Goal: Complete application form

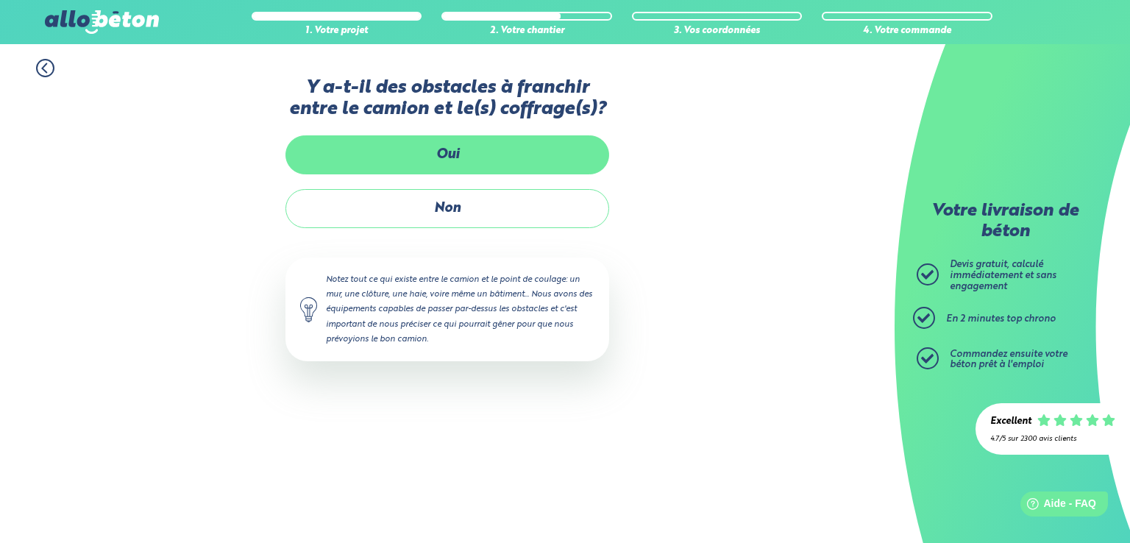
click at [484, 157] on label "Oui" at bounding box center [447, 154] width 324 height 39
click at [0, 0] on input "Oui" at bounding box center [0, 0] width 0 height 0
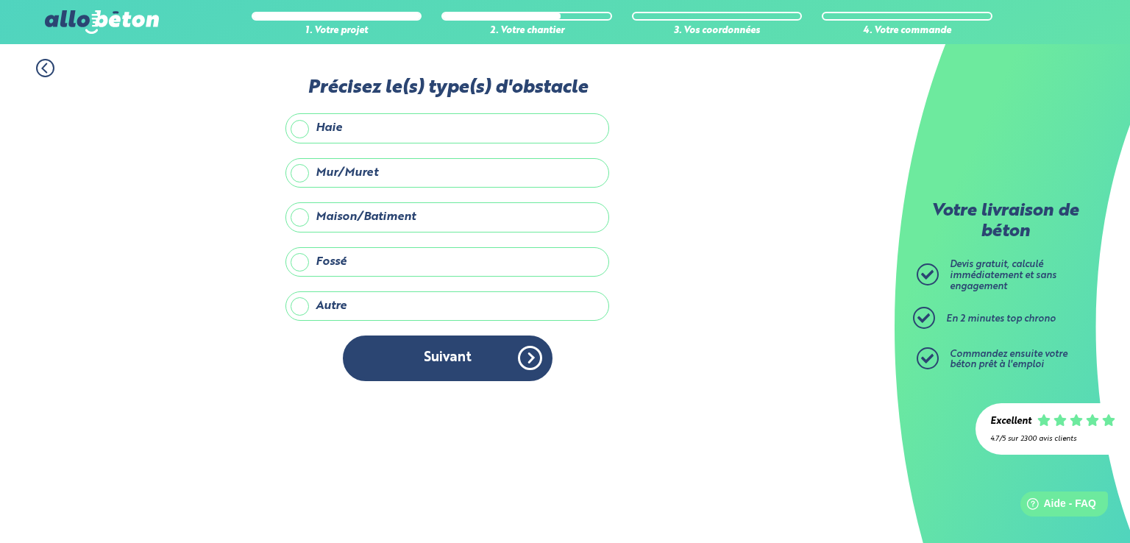
click at [412, 213] on label "Maison/Batiment" at bounding box center [447, 216] width 324 height 29
click at [0, 0] on input "Maison/Batiment" at bounding box center [0, 0] width 0 height 0
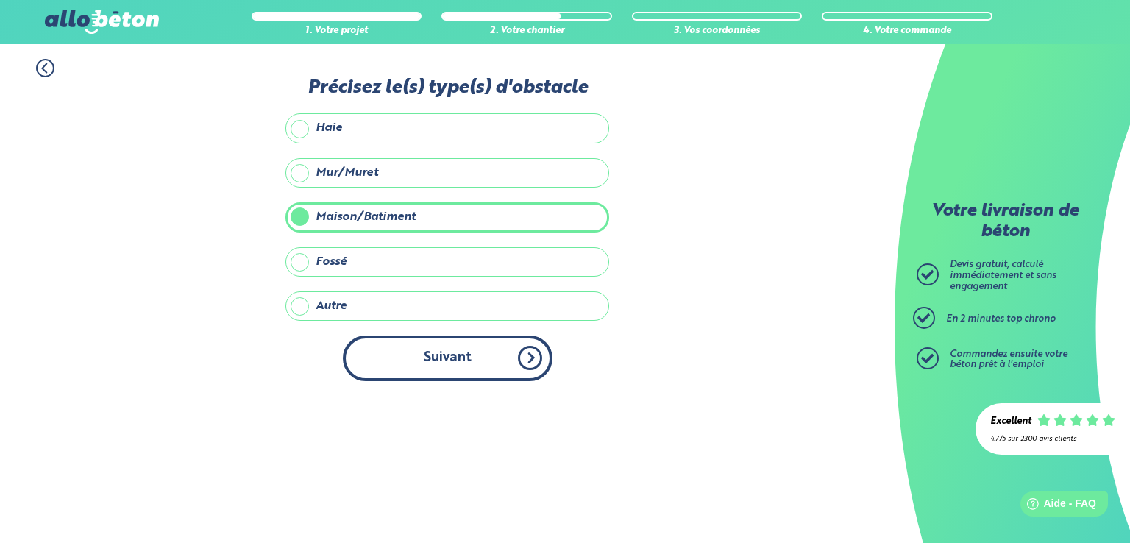
click at [496, 354] on button "Suivant" at bounding box center [448, 357] width 210 height 45
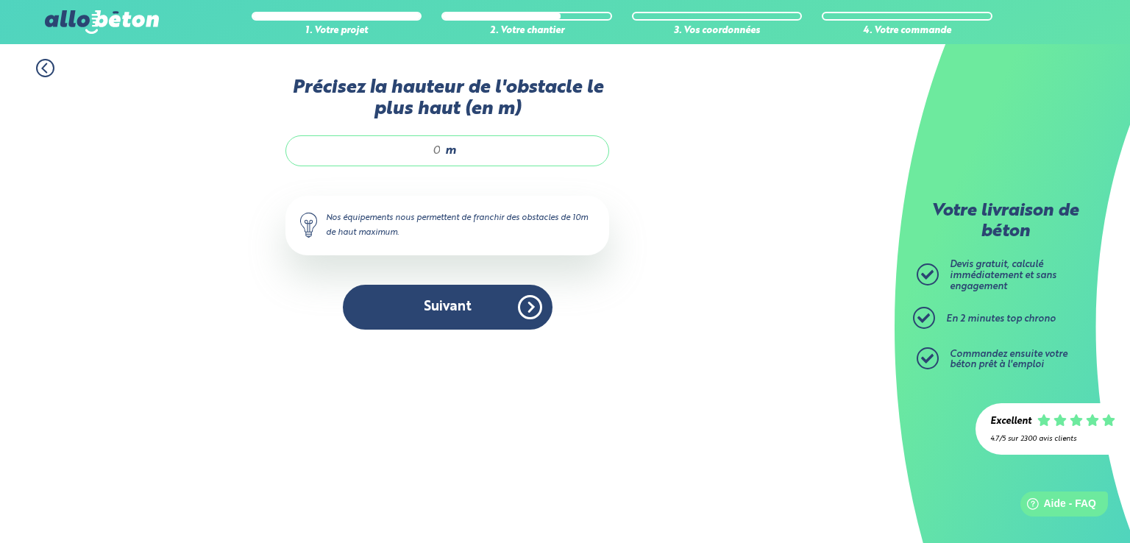
drag, startPoint x: 434, startPoint y: 150, endPoint x: 456, endPoint y: 161, distance: 24.7
click at [456, 161] on div "m" at bounding box center [447, 150] width 324 height 31
click at [427, 151] on input "Précisez la hauteur de l'obstacle le plus haut (en m)" at bounding box center [371, 150] width 140 height 15
type input "8"
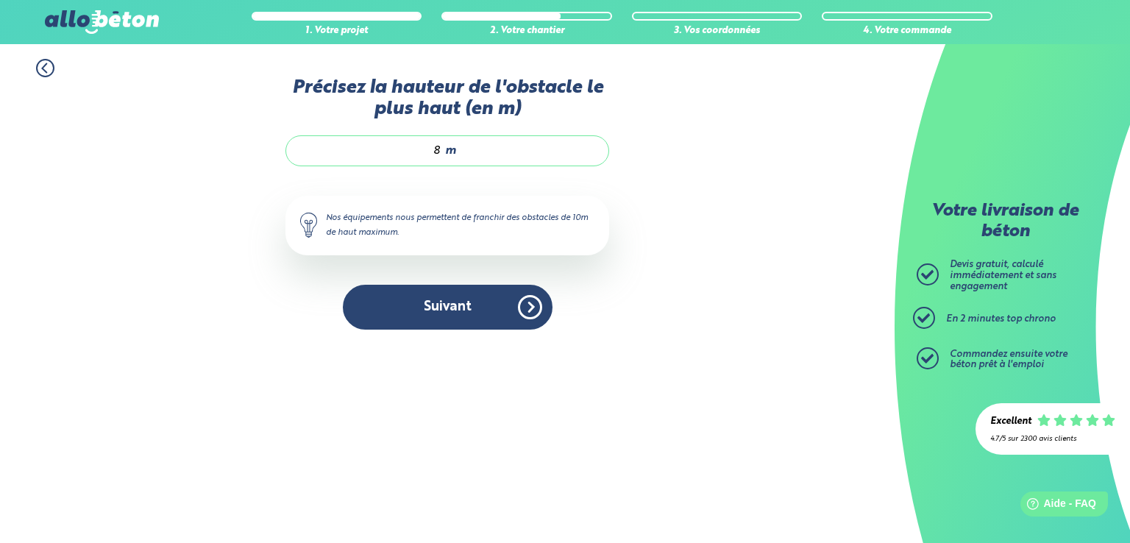
click at [409, 454] on div "Accueil Livraison Béton Centrale béton à proximité Livraison béton [GEOGRAPHIC_…" at bounding box center [447, 293] width 894 height 499
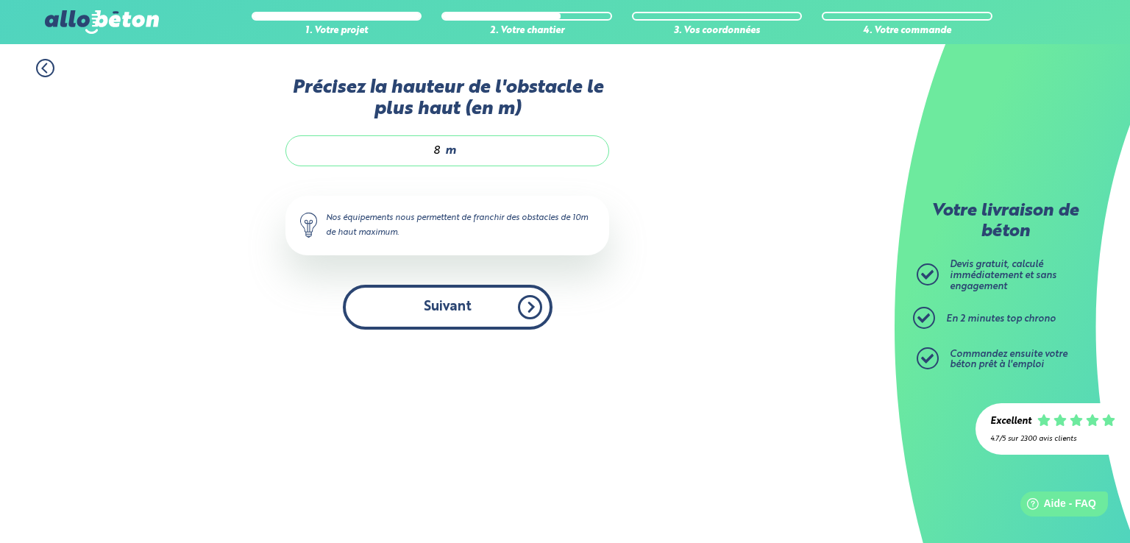
click at [435, 299] on button "Suivant" at bounding box center [448, 307] width 210 height 45
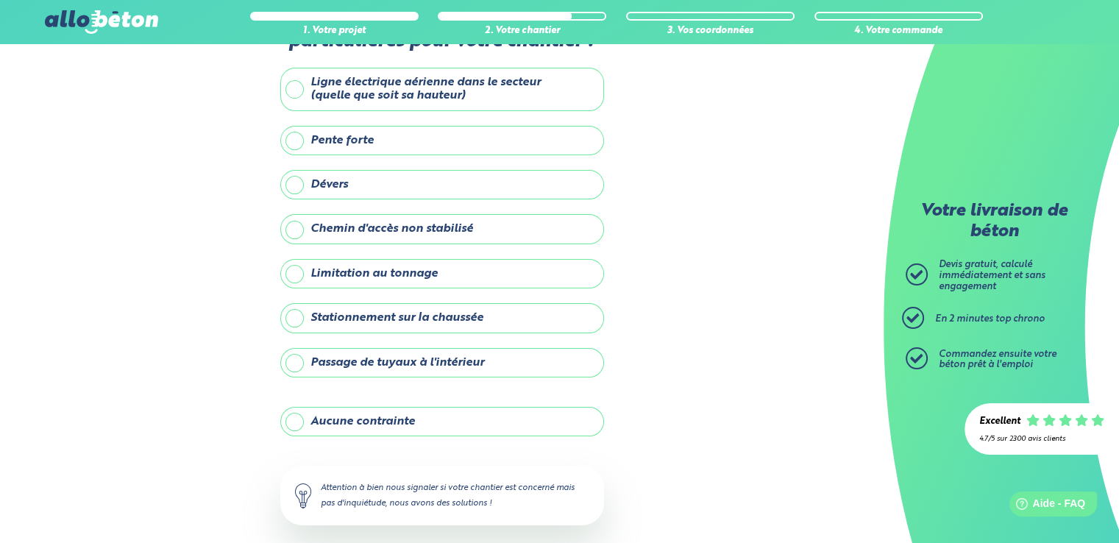
scroll to position [74, 0]
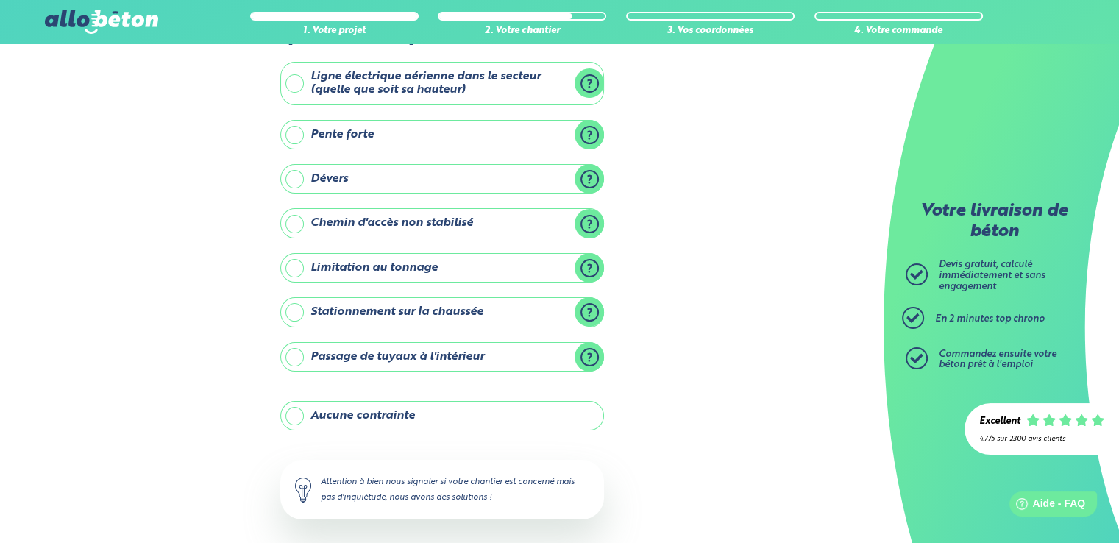
click at [420, 413] on label "Aucune contrainte" at bounding box center [442, 415] width 324 height 29
click at [0, 0] on input "Aucune contrainte" at bounding box center [0, 0] width 0 height 0
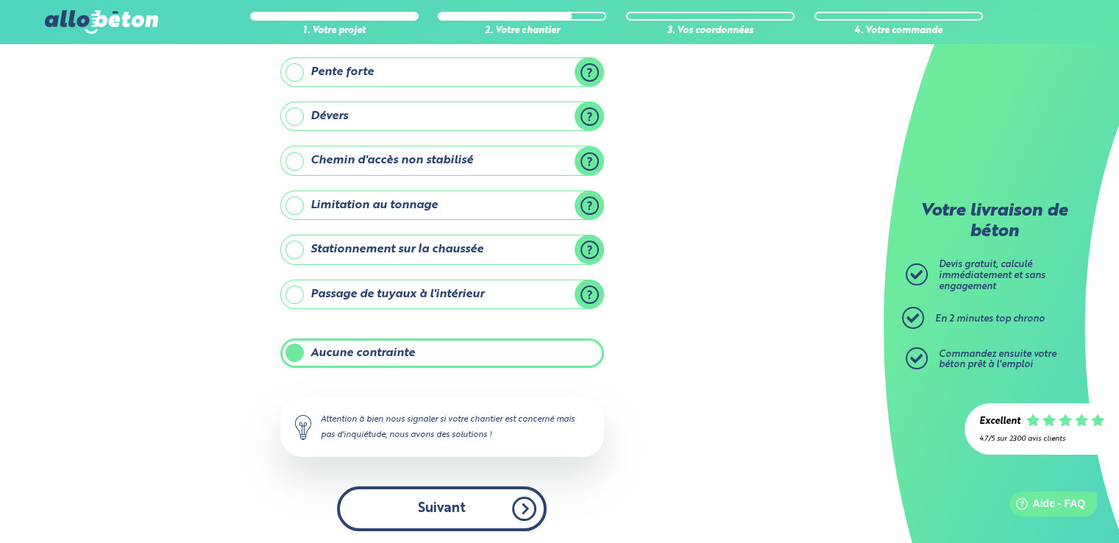
click at [463, 500] on button "Suivant" at bounding box center [442, 508] width 210 height 45
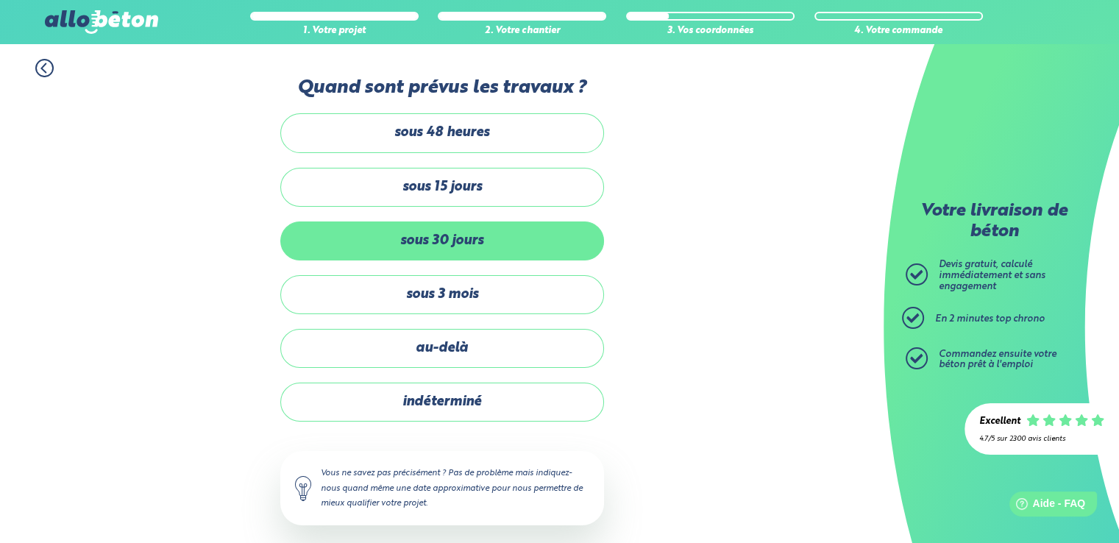
click at [493, 236] on label "sous 30 jours" at bounding box center [442, 240] width 324 height 39
click at [0, 0] on input "sous 30 jours" at bounding box center [0, 0] width 0 height 0
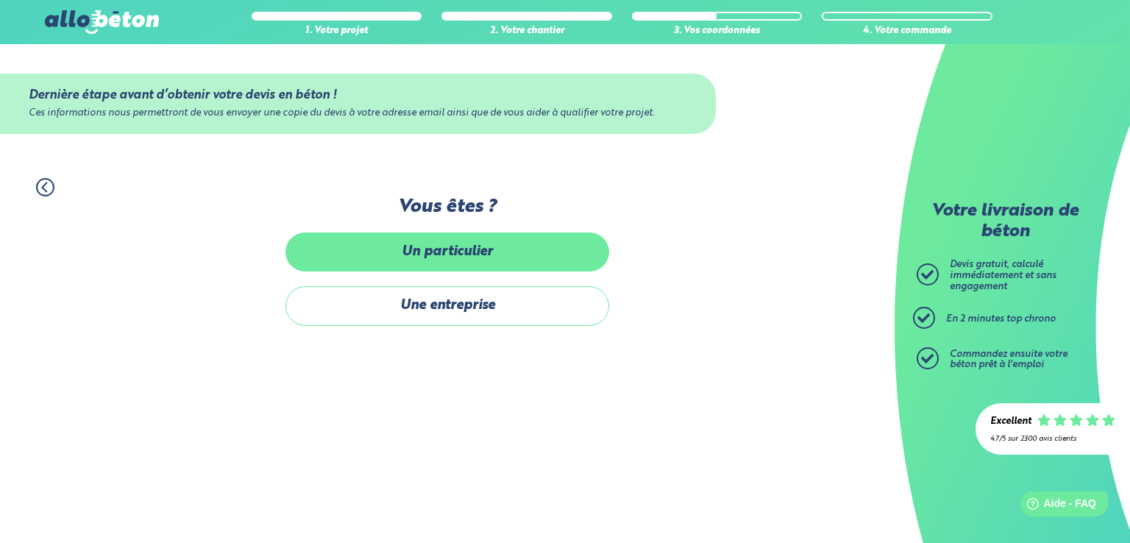
click at [415, 251] on label "Un particulier" at bounding box center [447, 251] width 324 height 39
click at [0, 0] on input "Un particulier" at bounding box center [0, 0] width 0 height 0
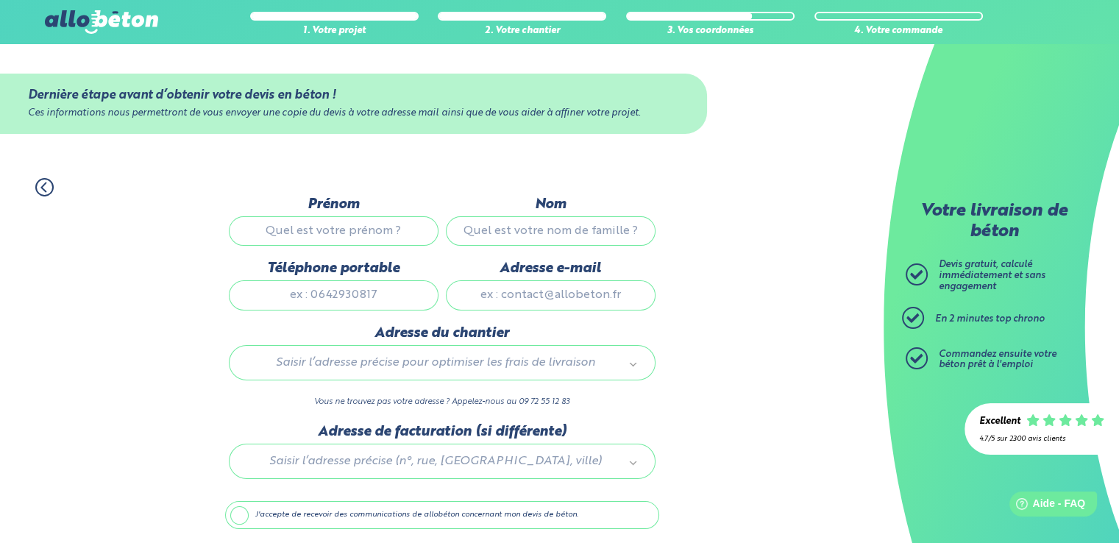
click at [408, 246] on div "Prénom" at bounding box center [333, 228] width 217 height 64
click at [391, 232] on input "Prénom" at bounding box center [334, 230] width 210 height 29
type input "[PERSON_NAME]"
click at [540, 216] on input "Nom" at bounding box center [551, 230] width 210 height 29
type input "BEL"
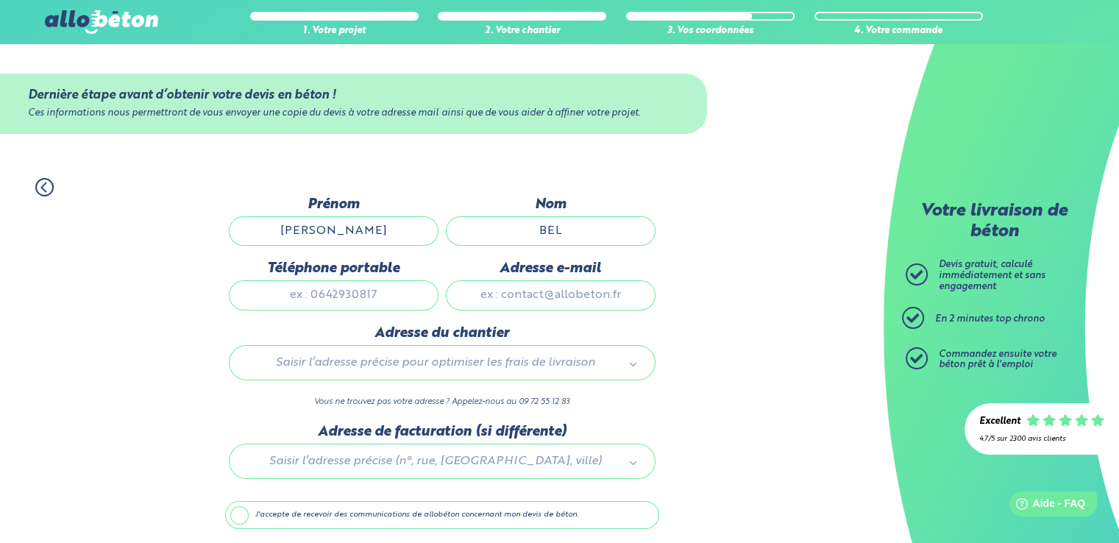
click at [375, 304] on input "Téléphone portable" at bounding box center [334, 294] width 210 height 29
type input "0619083291"
click at [558, 286] on input "Adresse e-mail" at bounding box center [551, 294] width 210 height 29
type input "[EMAIL_ADDRESS][DOMAIN_NAME]"
click at [524, 371] on div "Saisir l’adresse précise pour optimiser les frais de livraison" at bounding box center [442, 362] width 427 height 35
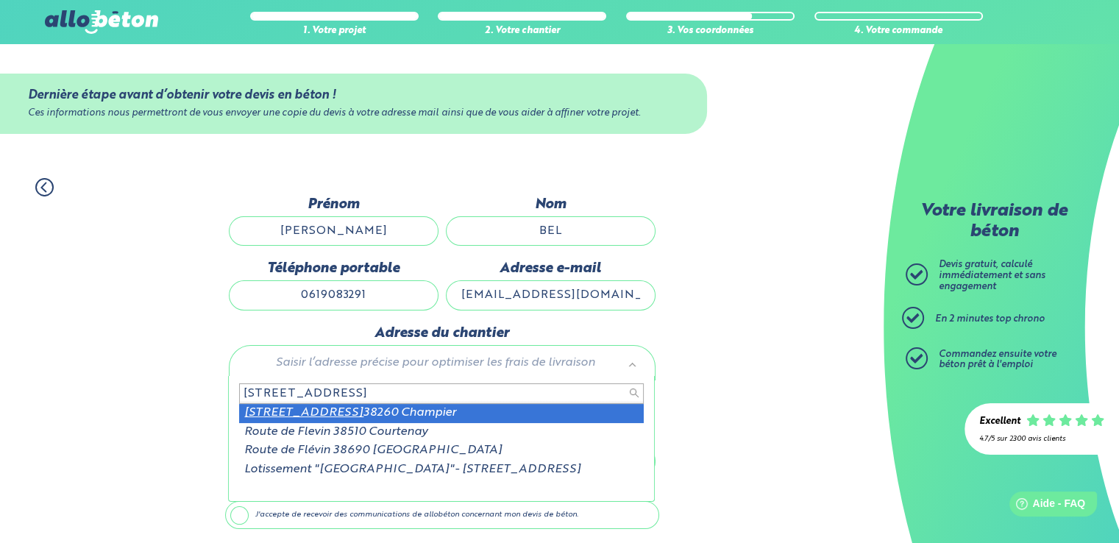
type input "[STREET_ADDRESS]"
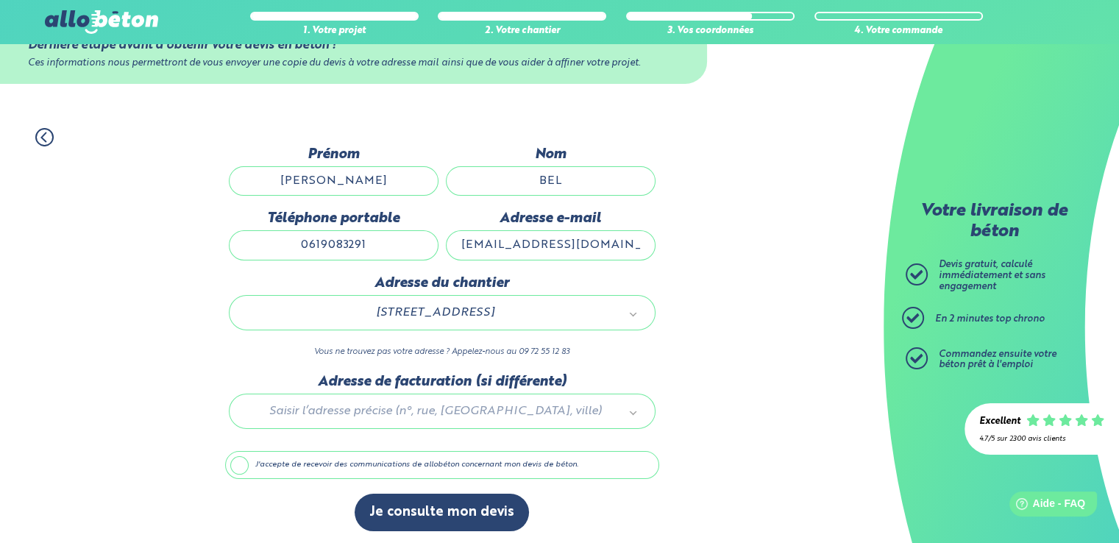
scroll to position [51, 0]
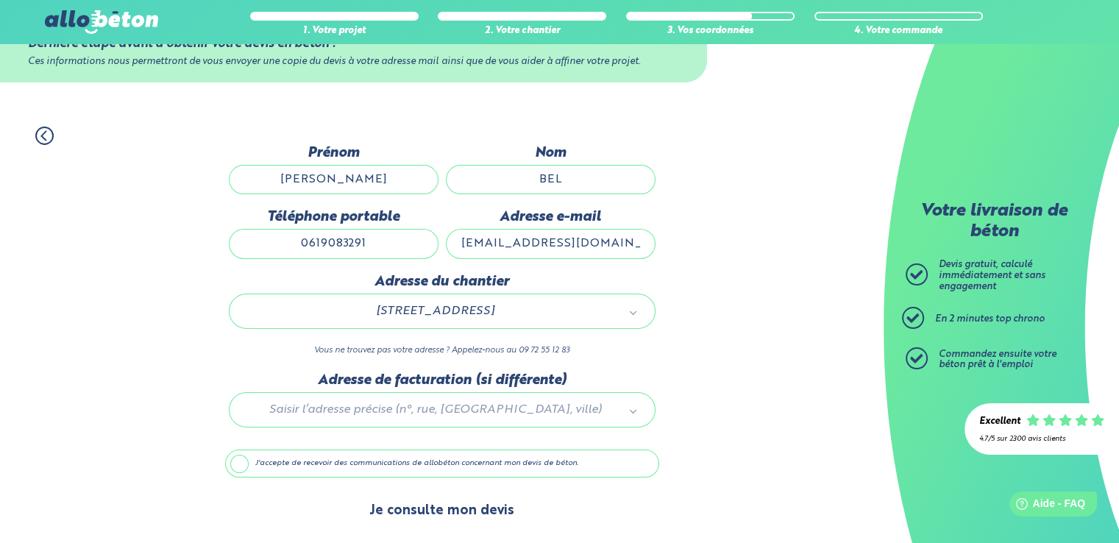
click at [460, 517] on button "Je consulte mon devis" at bounding box center [441, 511] width 174 height 38
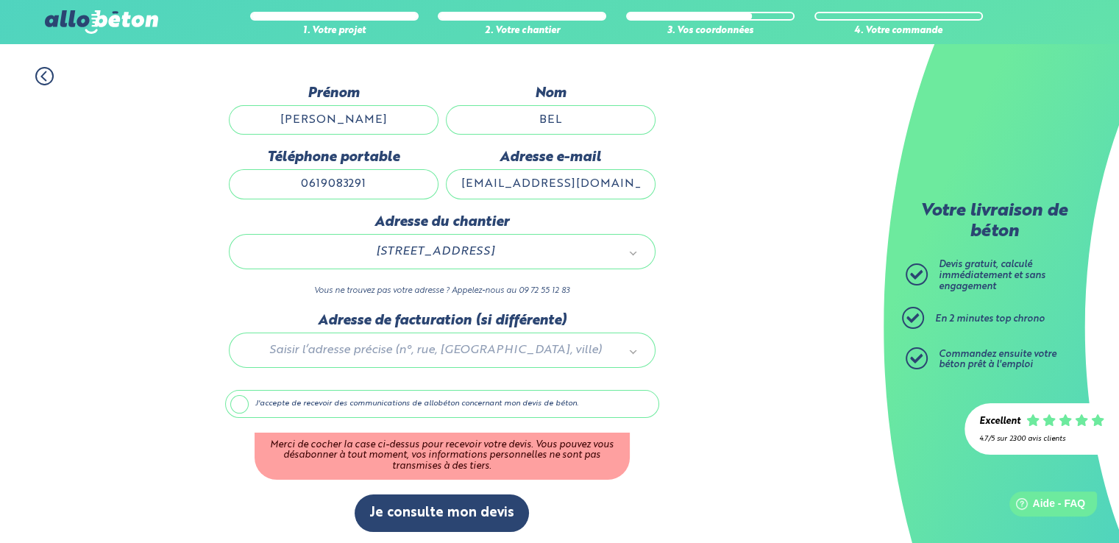
scroll to position [113, 0]
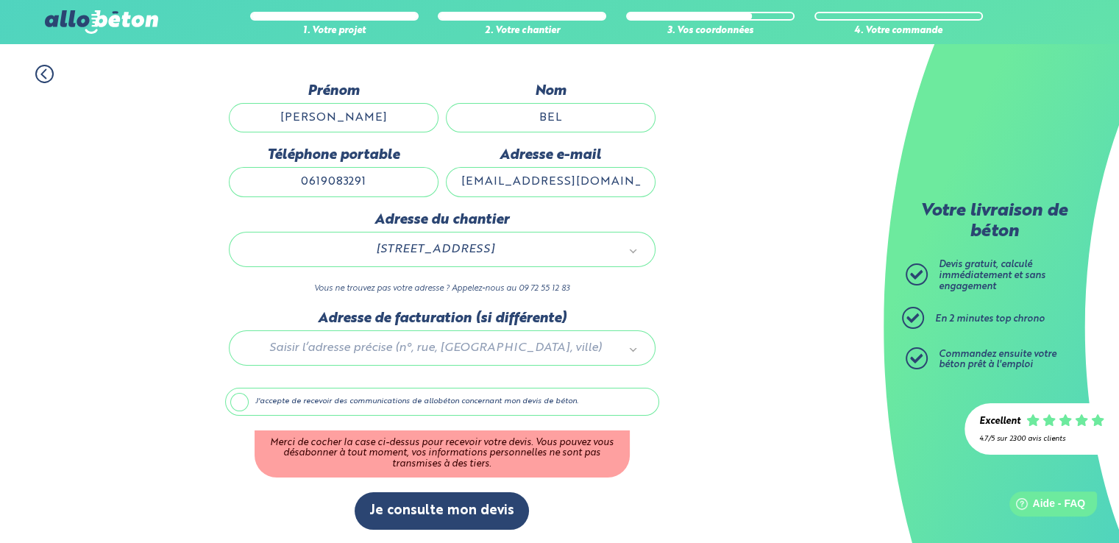
click at [241, 402] on label "J'accepte de recevoir des communications de allobéton concernant mon devis de b…" at bounding box center [442, 402] width 434 height 28
click at [0, 0] on input "J'accepte de recevoir des communications de allobéton concernant mon devis de b…" at bounding box center [0, 0] width 0 height 0
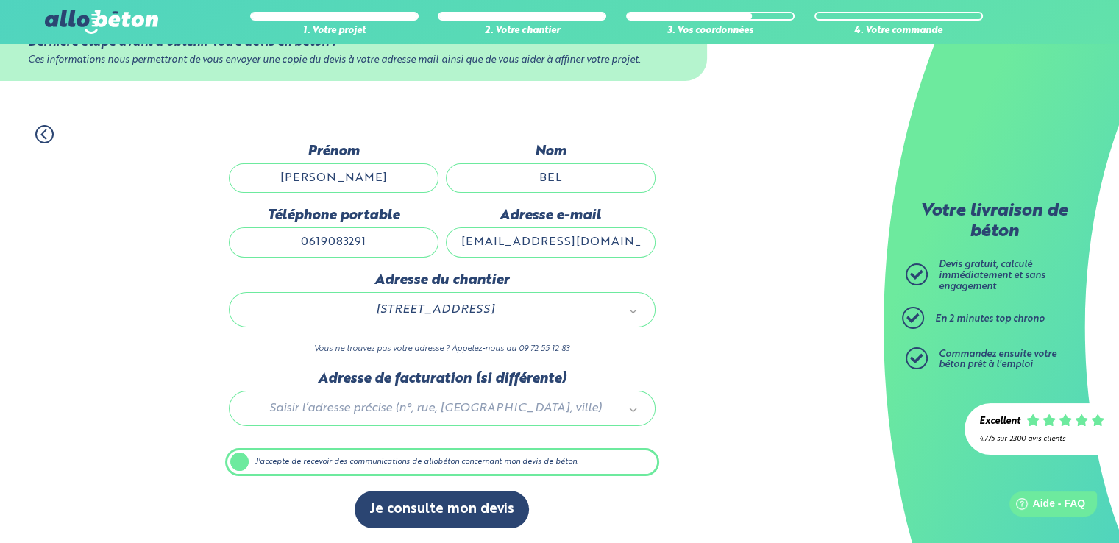
scroll to position [51, 0]
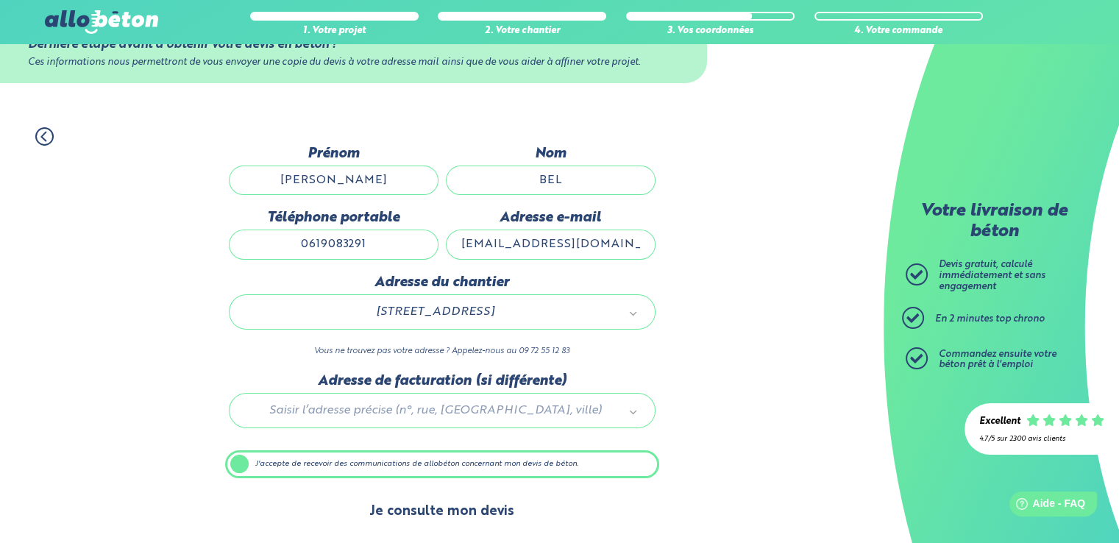
click at [468, 518] on button "Je consulte mon devis" at bounding box center [441, 512] width 174 height 38
